Goal: Use online tool/utility: Utilize a website feature to perform a specific function

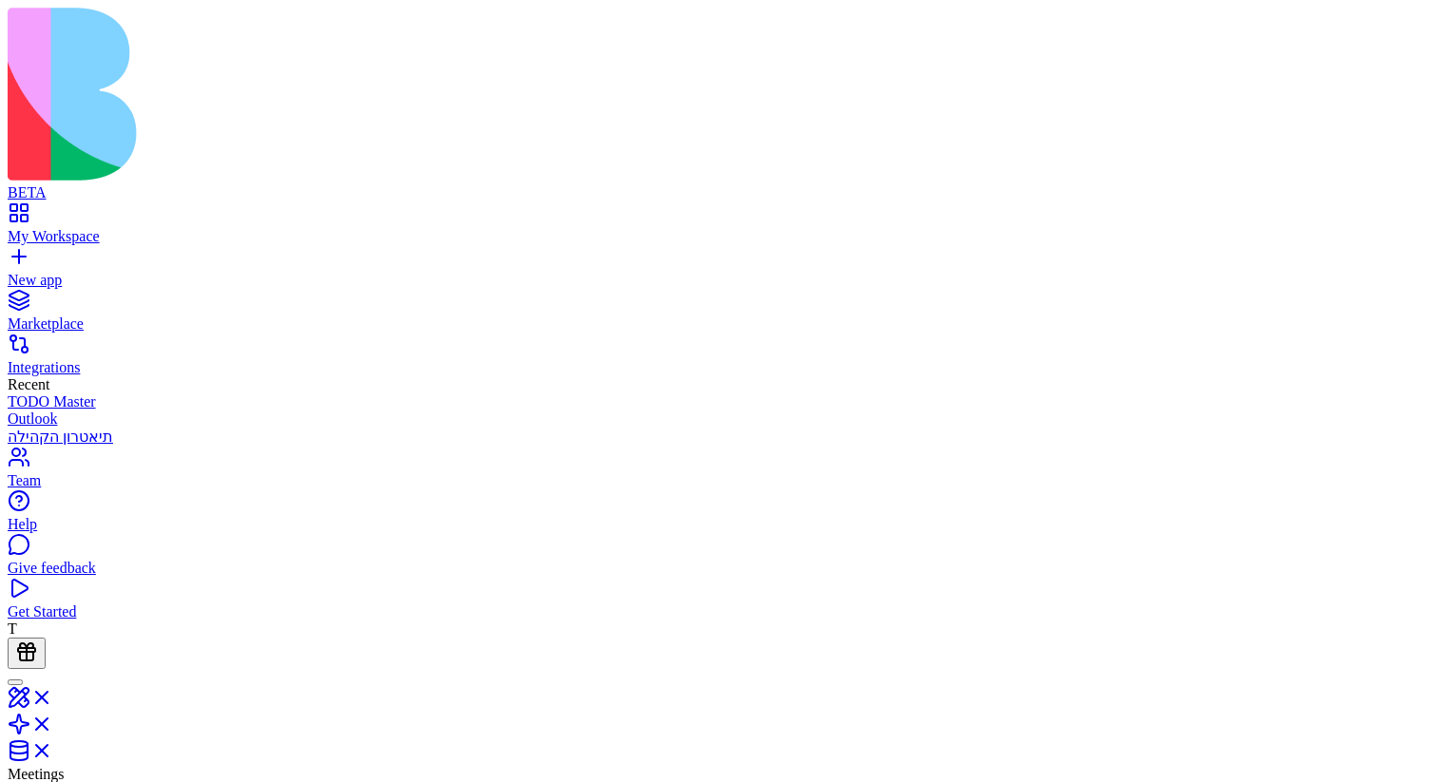
click at [1071, 396] on div "0ad38d7d-ab6e-443e-b866-4e6607b19450 0ad38d7d-ab6e-443e-b866-4e6607b19450" at bounding box center [959, 393] width 260 height 17
copy div "0ad38d7d-ab6e-443e-b866-4e6607b19450"
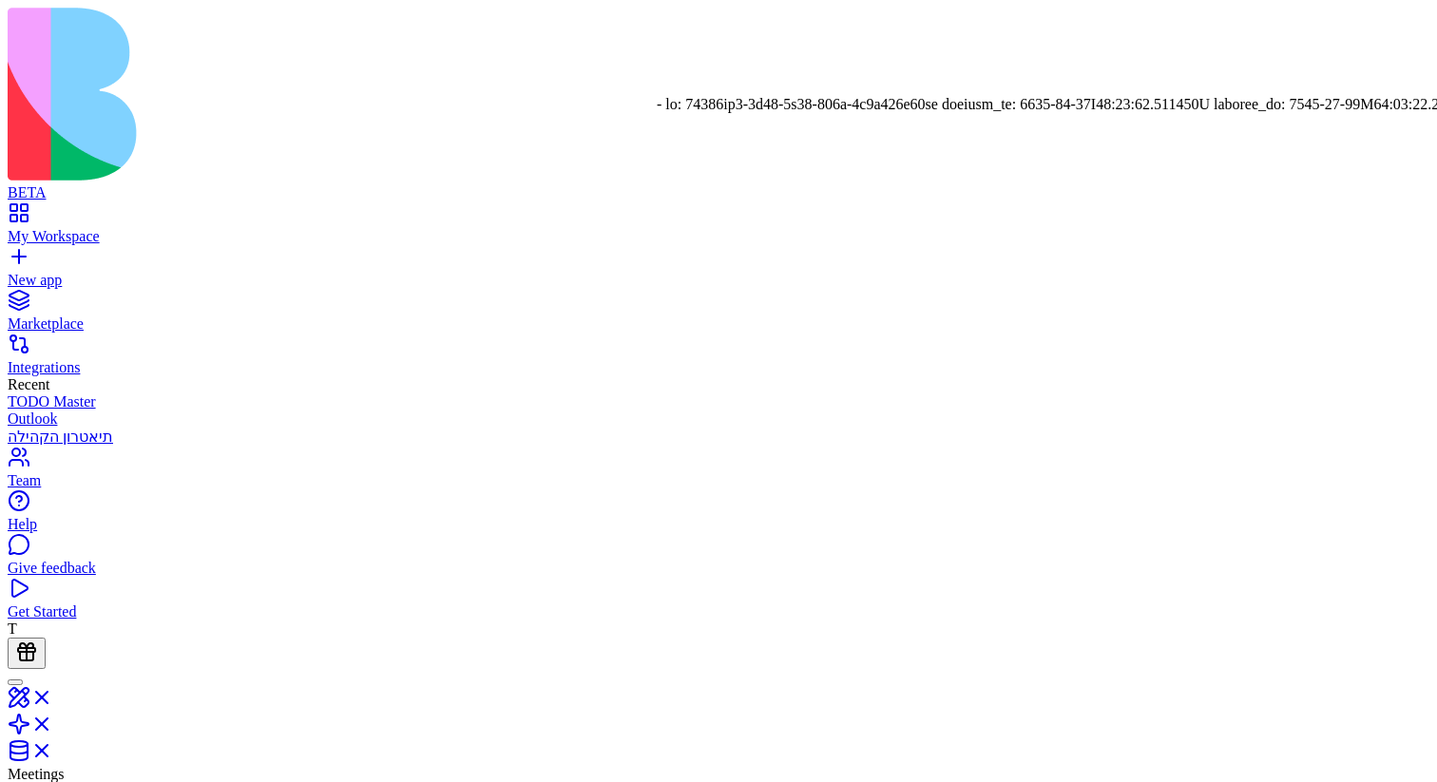
scroll to position [140, 0]
drag, startPoint x: 797, startPoint y: 350, endPoint x: 681, endPoint y: 543, distance: 225.1
copy div "[URL][DOMAIN_NAME].."
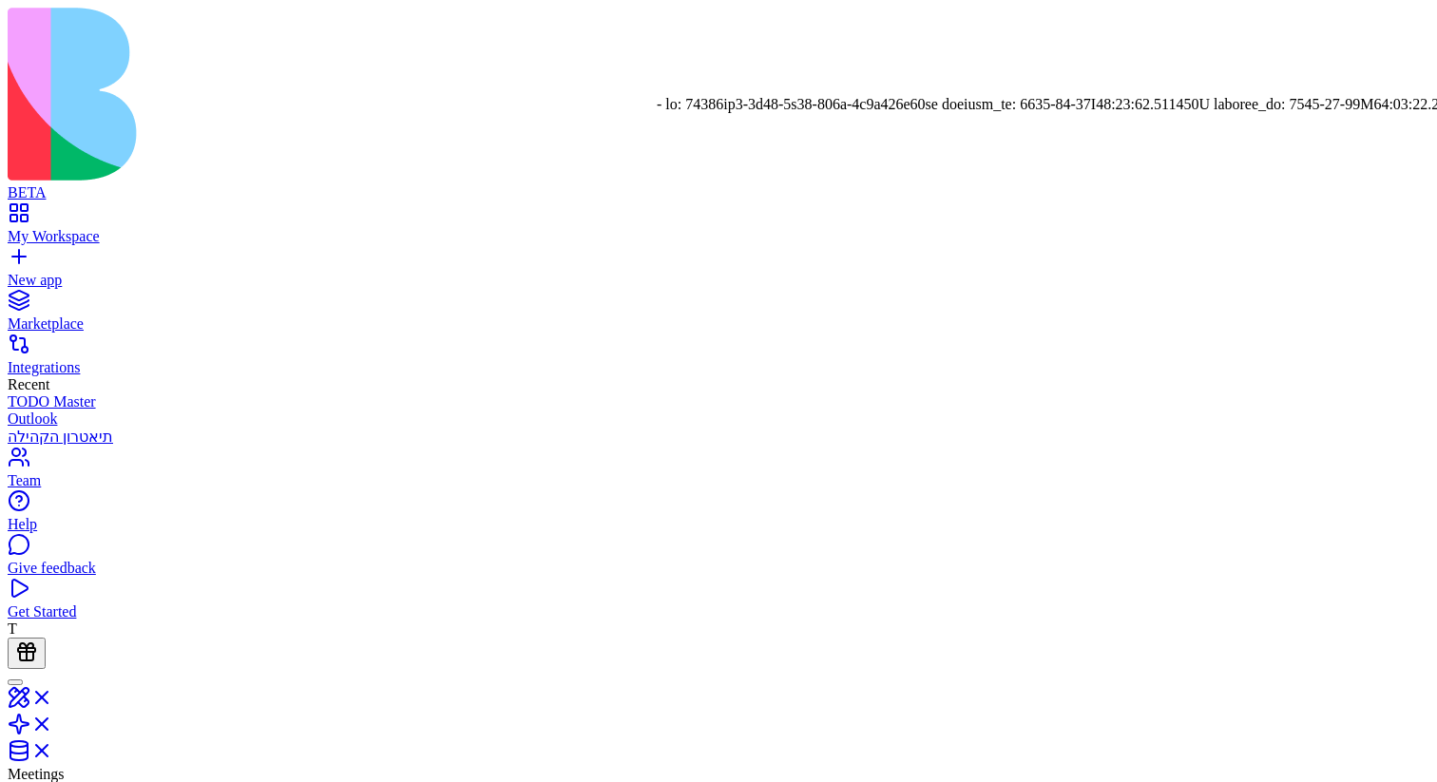
scroll to position [524, 0]
drag, startPoint x: 802, startPoint y: 370, endPoint x: 690, endPoint y: 550, distance: 212.6
copy div "[URL][DOMAIN_NAME].."
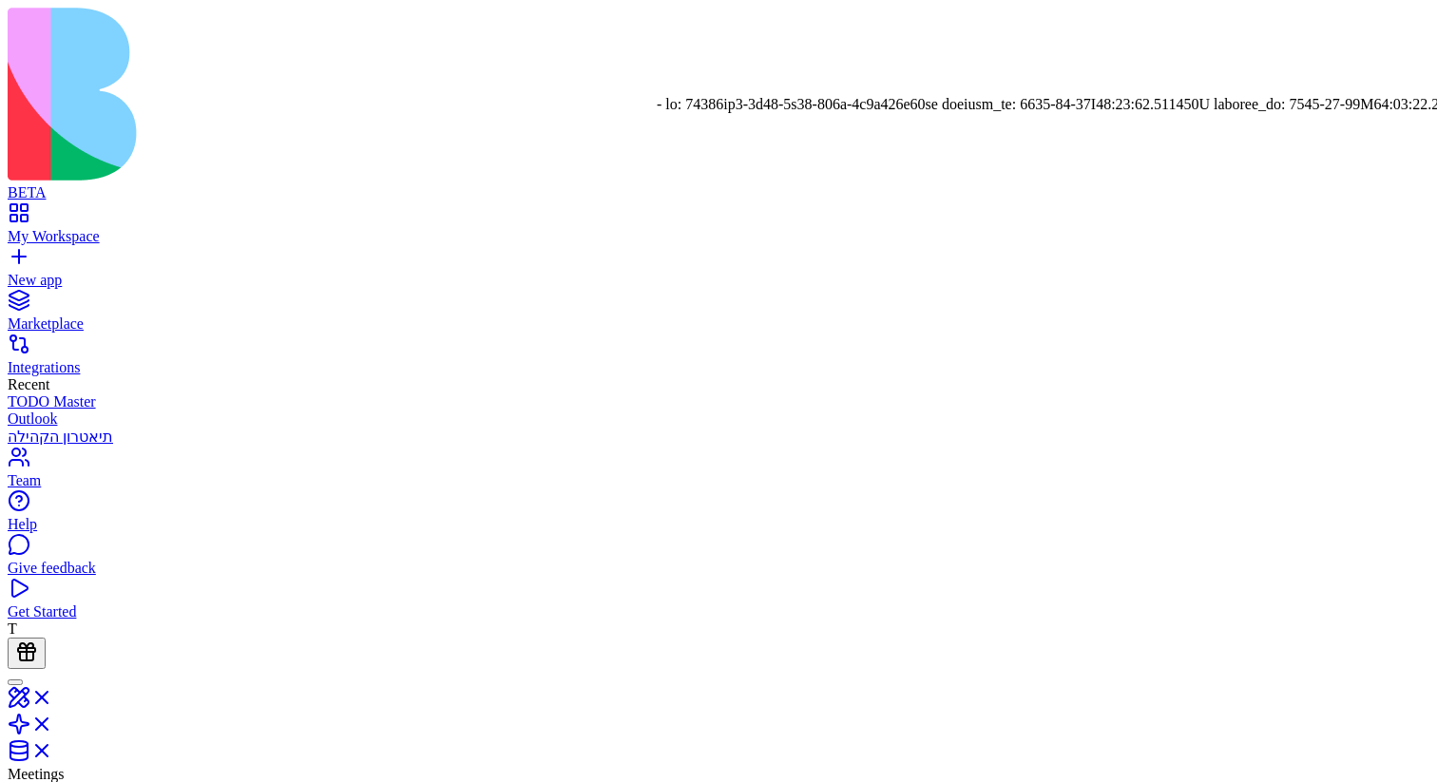
scroll to position [1532, 0]
